Goal: Transaction & Acquisition: Subscribe to service/newsletter

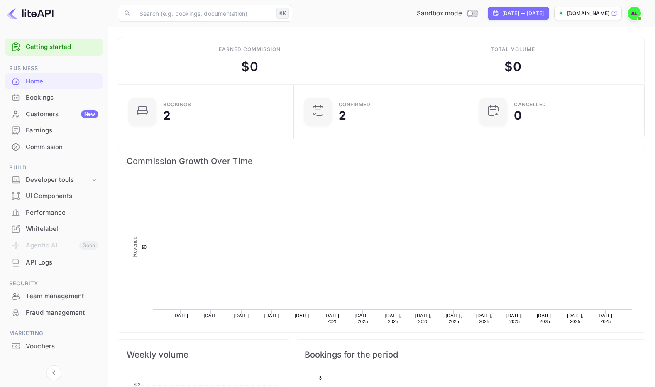
scroll to position [135, 171]
click at [633, 11] on img at bounding box center [633, 13] width 13 height 13
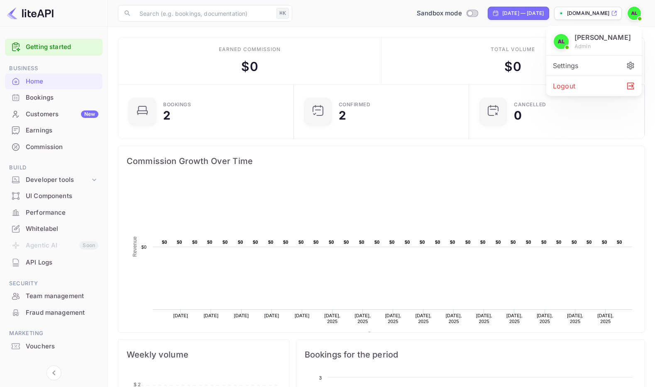
click at [479, 50] on div at bounding box center [327, 193] width 655 height 387
click at [637, 12] on img at bounding box center [633, 13] width 13 height 13
click at [597, 93] on div "Logout" at bounding box center [593, 86] width 95 height 20
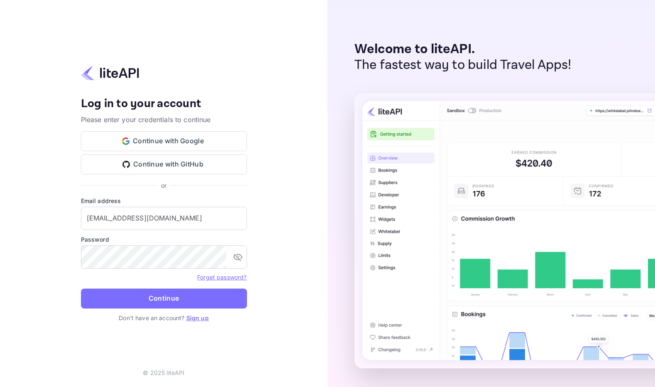
click at [191, 319] on link "Sign up" at bounding box center [197, 317] width 22 height 7
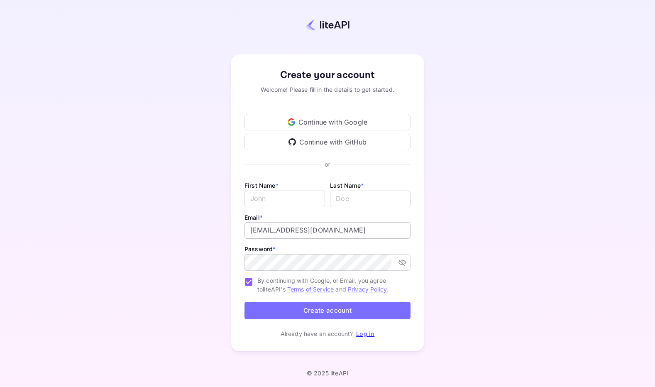
click at [280, 229] on input "[EMAIL_ADDRESS][DOMAIN_NAME]" at bounding box center [327, 230] width 166 height 17
type input "[EMAIL_ADDRESS][DOMAIN_NAME]"
click at [272, 189] on div "First Name * ​" at bounding box center [284, 192] width 81 height 25
click at [275, 202] on input "Email *" at bounding box center [284, 198] width 81 height 17
type input "[PERSON_NAME]"
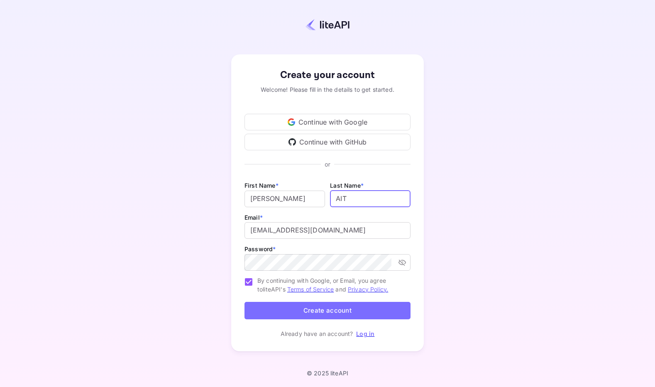
type input "AIT"
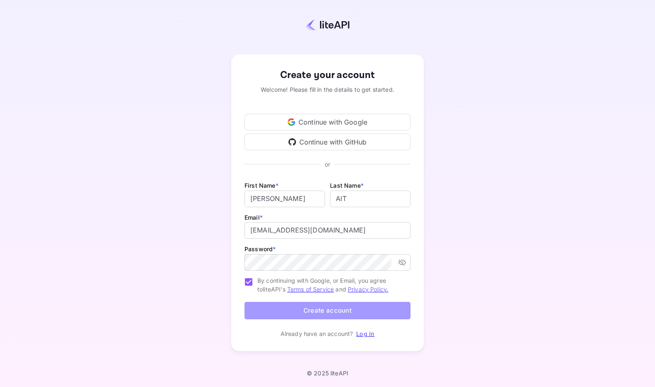
click at [281, 304] on button "Create account" at bounding box center [327, 311] width 166 height 18
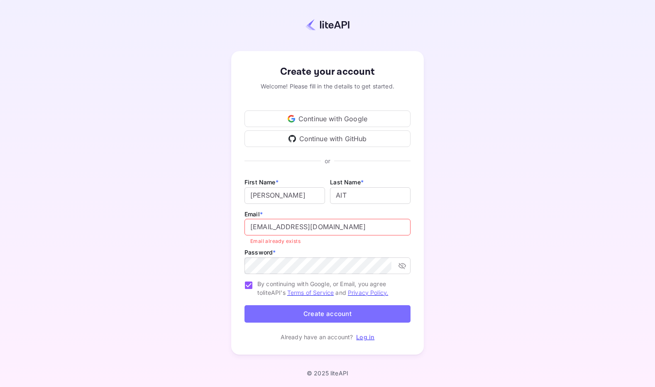
click at [290, 226] on input "[EMAIL_ADDRESS][DOMAIN_NAME]" at bounding box center [327, 227] width 166 height 17
click at [295, 312] on button "Create account" at bounding box center [327, 314] width 166 height 18
click at [289, 223] on input "[EMAIL_ADDRESS][DOMAIN_NAME]" at bounding box center [327, 227] width 166 height 17
type input "[EMAIL_ADDRESS][DOMAIN_NAME]"
click at [292, 309] on button "Create account" at bounding box center [327, 314] width 166 height 18
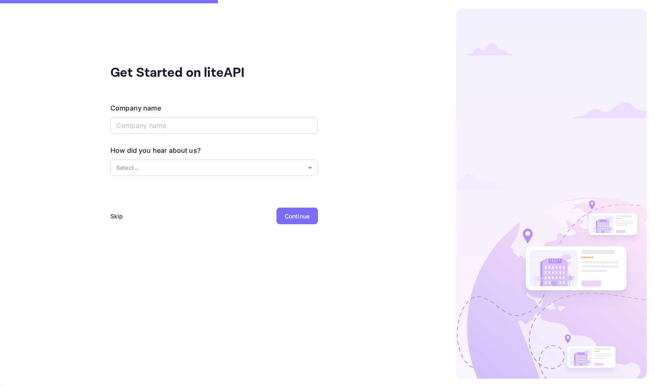
click at [266, 107] on div "Company name ​" at bounding box center [213, 119] width 207 height 32
click at [266, 117] on input "text" at bounding box center [213, 125] width 207 height 17
type input "S"
click at [290, 94] on div "Get Started on liteAPI Company name S ​ How did you hear about us? Select... ​" at bounding box center [213, 125] width 207 height 124
click at [229, 170] on body "Get Started on liteAPI Company name S ​ How did you hear about us? Select... ​ …" at bounding box center [327, 193] width 655 height 387
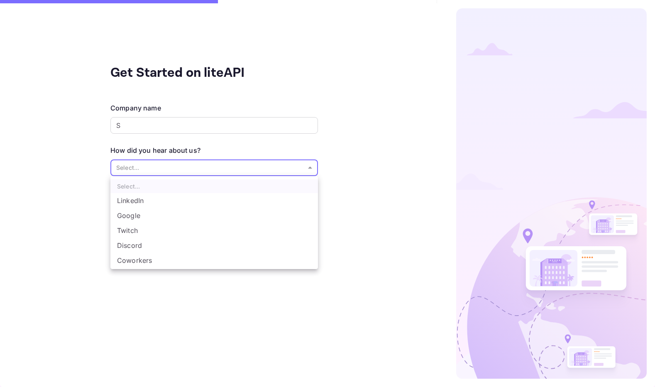
click at [228, 227] on li "Twitch" at bounding box center [213, 230] width 207 height 15
type input "Twitch"
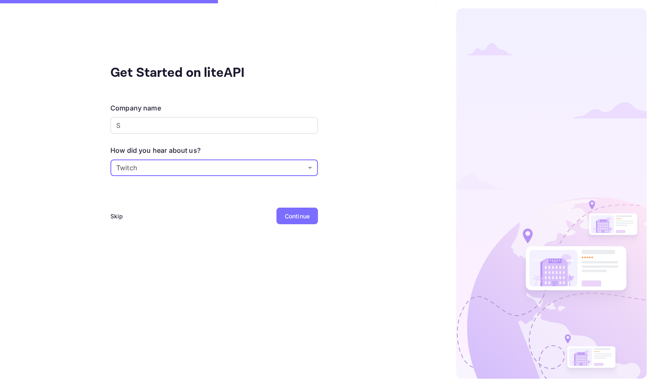
click at [341, 142] on div "Get Started on liteAPI Company name S ​ How did you hear about us? Twitch Twitc…" at bounding box center [214, 193] width 428 height 387
click at [285, 219] on div "Continue" at bounding box center [297, 216] width 25 height 9
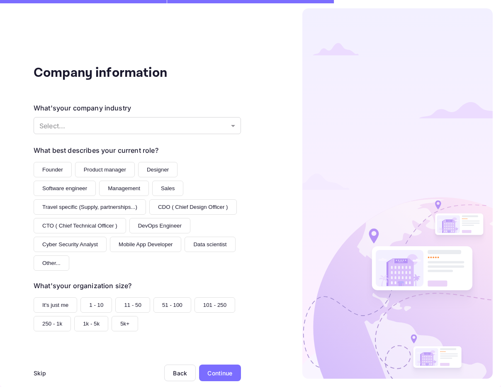
click at [212, 380] on div "Continue" at bounding box center [220, 372] width 42 height 17
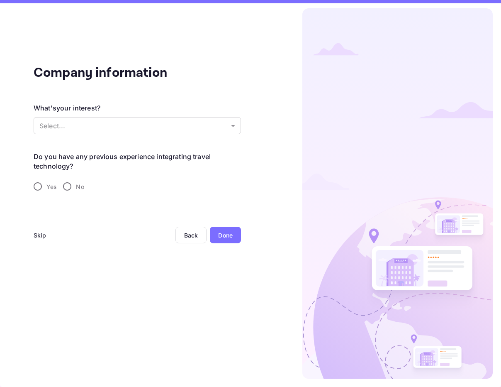
click at [34, 232] on div "Skip" at bounding box center [40, 235] width 13 height 9
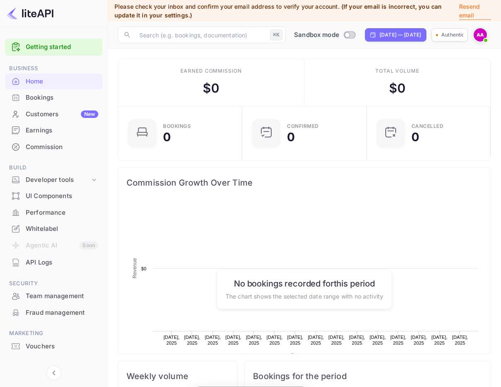
scroll to position [135, 119]
